Goal: Check status

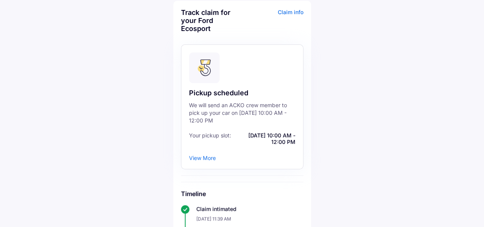
scroll to position [40, 0]
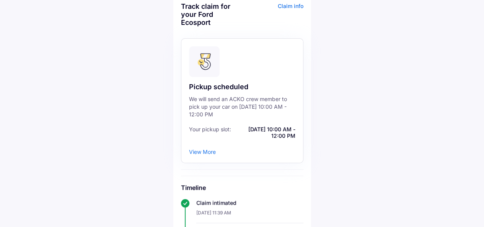
click at [203, 155] on div "View More" at bounding box center [202, 152] width 27 height 7
click at [206, 152] on div "View More" at bounding box center [202, 152] width 27 height 7
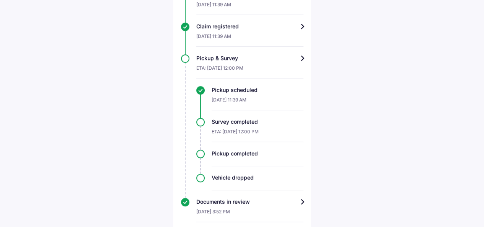
scroll to position [258, 0]
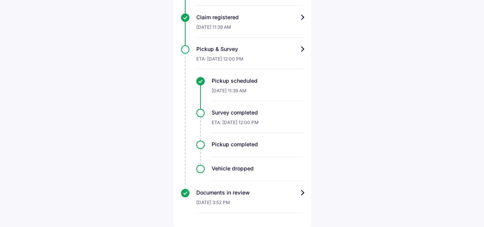
click at [274, 50] on div "Pickup & Survey" at bounding box center [249, 49] width 107 height 8
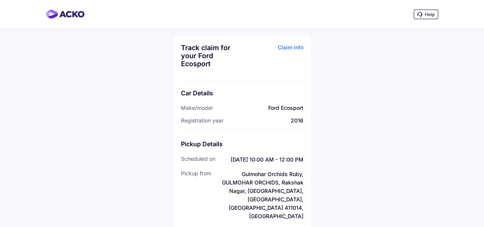
scroll to position [51, 0]
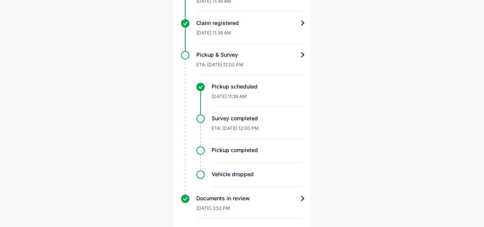
scroll to position [252, 0]
click at [247, 92] on div "[DATE] 11:39 AM" at bounding box center [258, 98] width 92 height 16
click at [250, 124] on div "ETA: [DATE] 12:00 PM" at bounding box center [258, 130] width 92 height 16
click at [302, 53] on div "Pickup & Survey" at bounding box center [249, 55] width 107 height 8
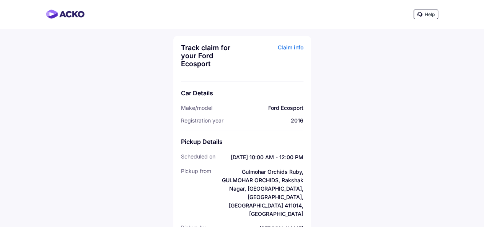
click at [294, 47] on div "Claim info" at bounding box center [273, 59] width 59 height 30
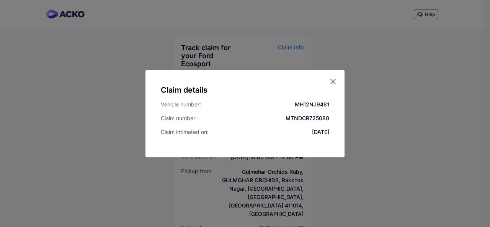
click at [330, 79] on icon at bounding box center [333, 82] width 8 height 8
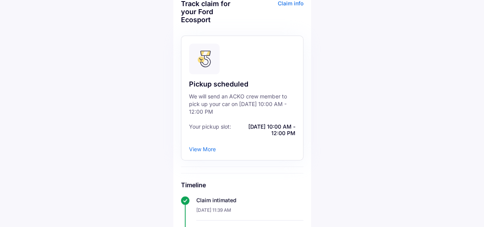
scroll to position [39, 0]
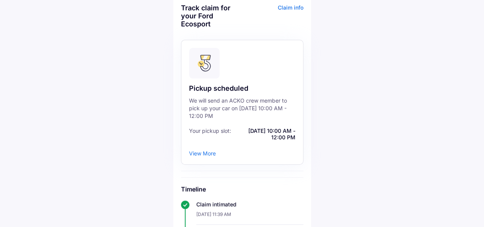
click at [218, 116] on div "We will send an ACKO crew member to pick up your car on [DATE] 10:00 AM - 12:00…" at bounding box center [242, 108] width 106 height 23
click at [204, 154] on div "View More" at bounding box center [202, 153] width 27 height 7
